Goal: Task Accomplishment & Management: Manage account settings

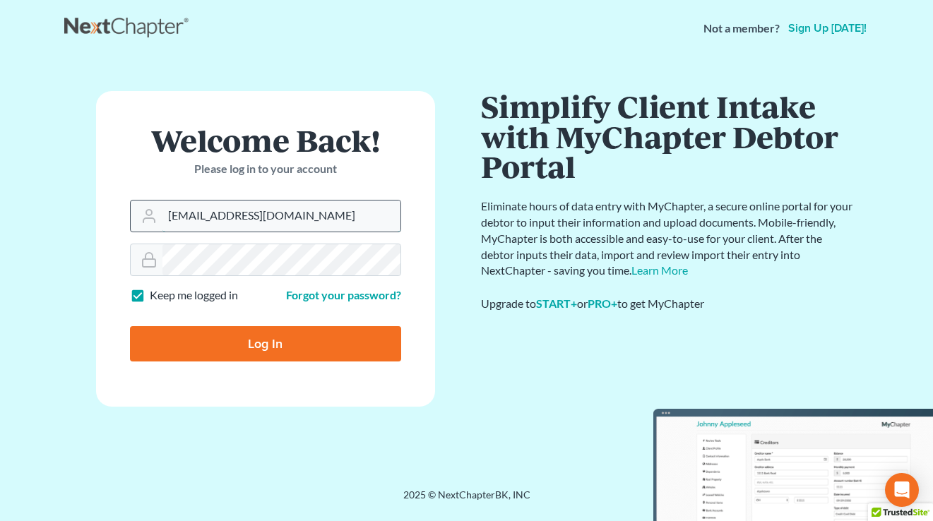
click at [304, 217] on input "qa@nextchapterbk.com" at bounding box center [281, 216] width 238 height 31
type input "tim@nextchapterbk.com"
click at [284, 346] on input "Log In" at bounding box center [265, 343] width 271 height 35
type input "Thinking..."
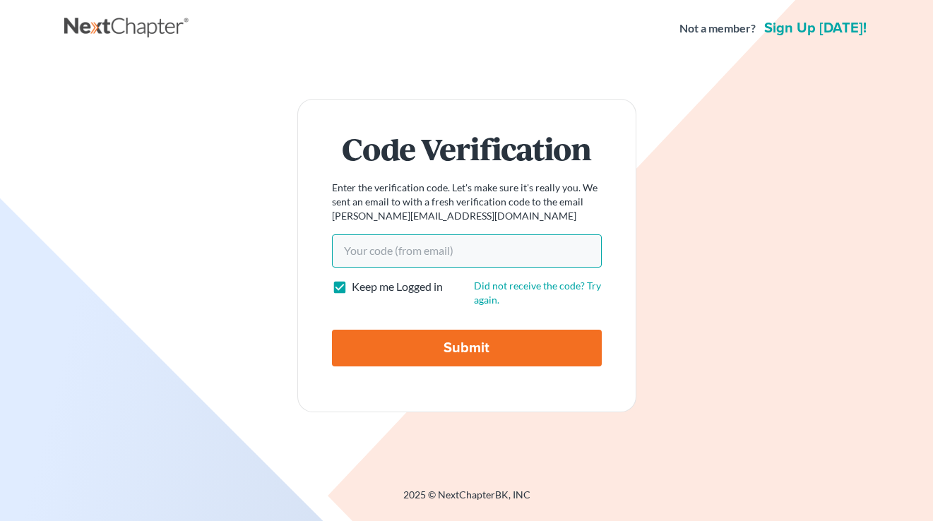
click at [477, 256] on input "Your code(from email)" at bounding box center [467, 251] width 270 height 32
paste input "d5a5a6"
type input "d5a5a6"
click at [332, 330] on input "Submit" at bounding box center [467, 348] width 270 height 37
type input "Thinking..."
